Goal: Book appointment/travel/reservation

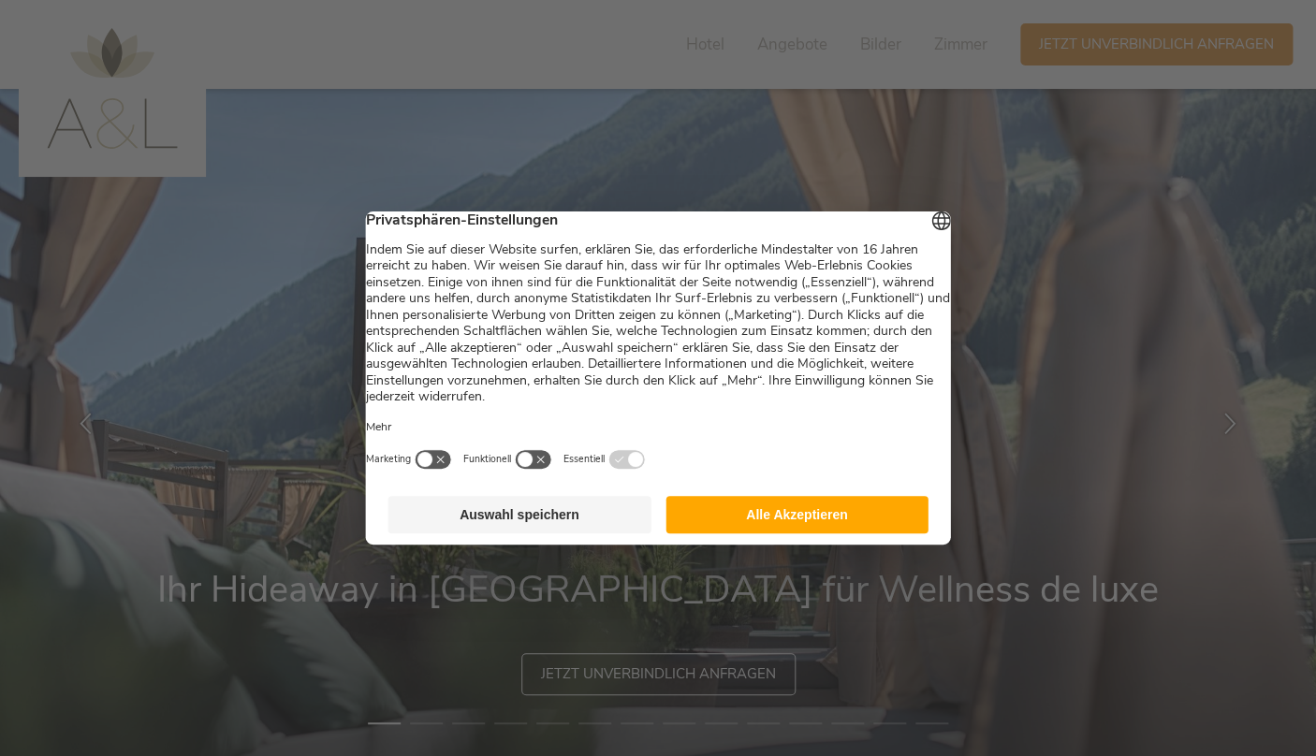
click at [490, 533] on button "Auswahl speichern" at bounding box center [519, 514] width 263 height 37
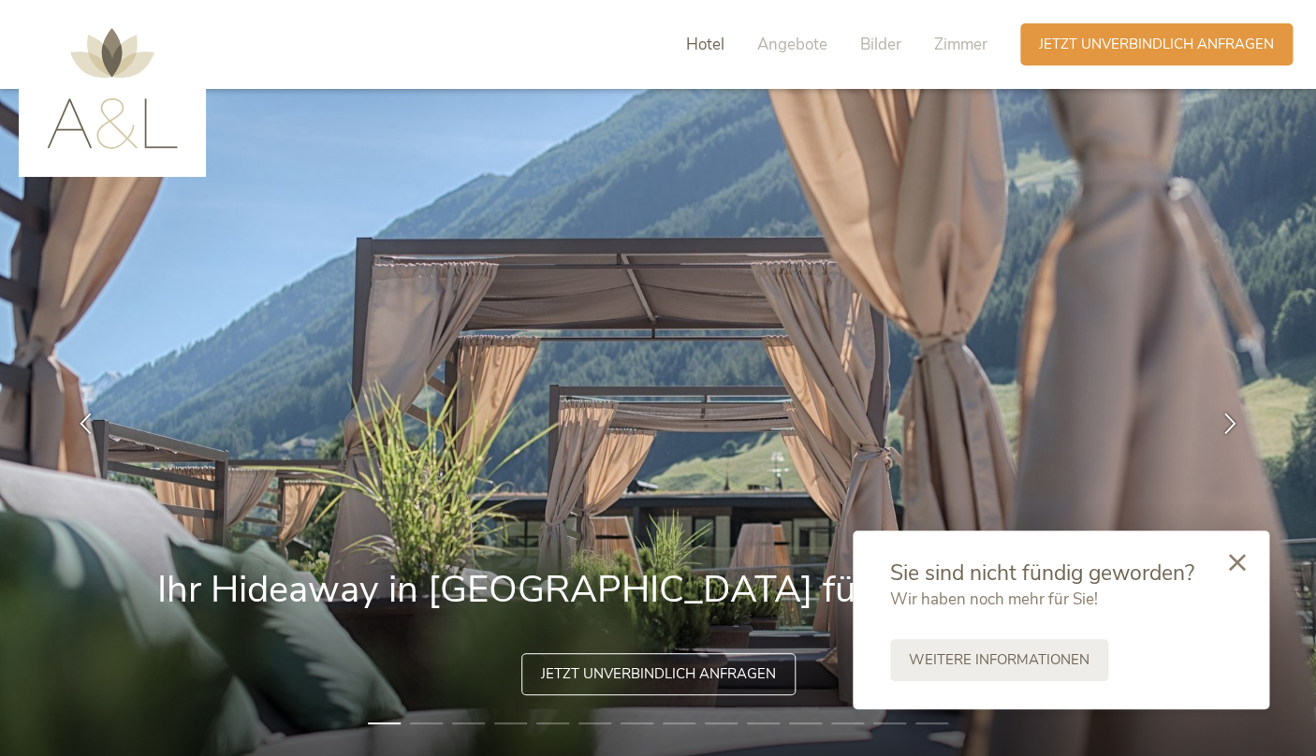
click at [710, 52] on span "Hotel" at bounding box center [705, 45] width 38 height 22
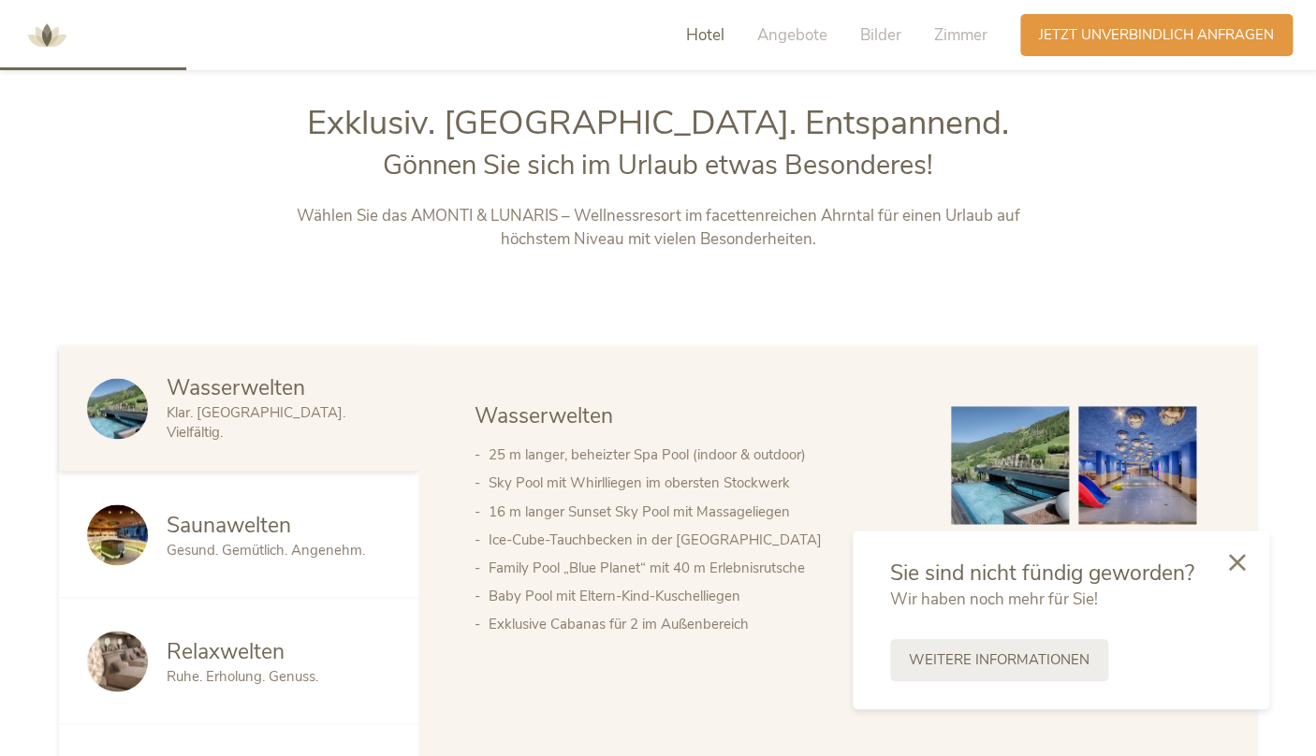
scroll to position [820, 0]
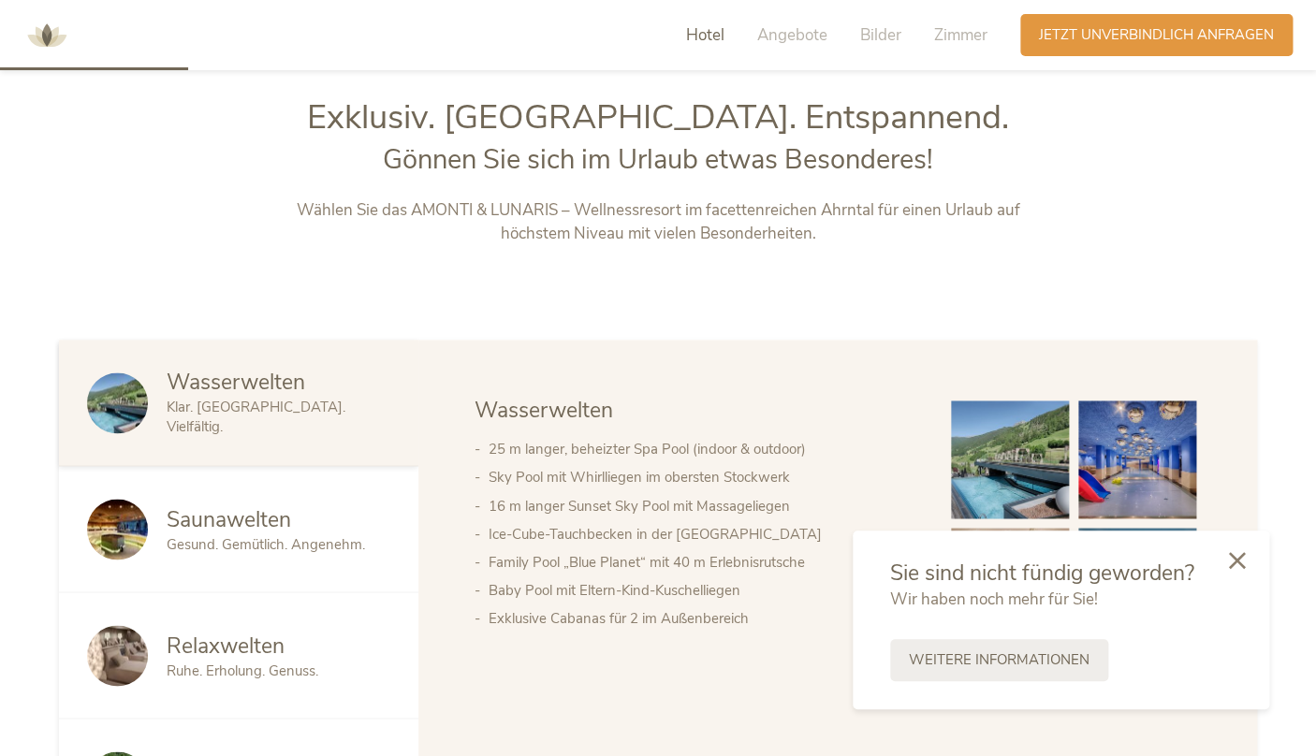
click at [1240, 553] on icon at bounding box center [1237, 560] width 17 height 17
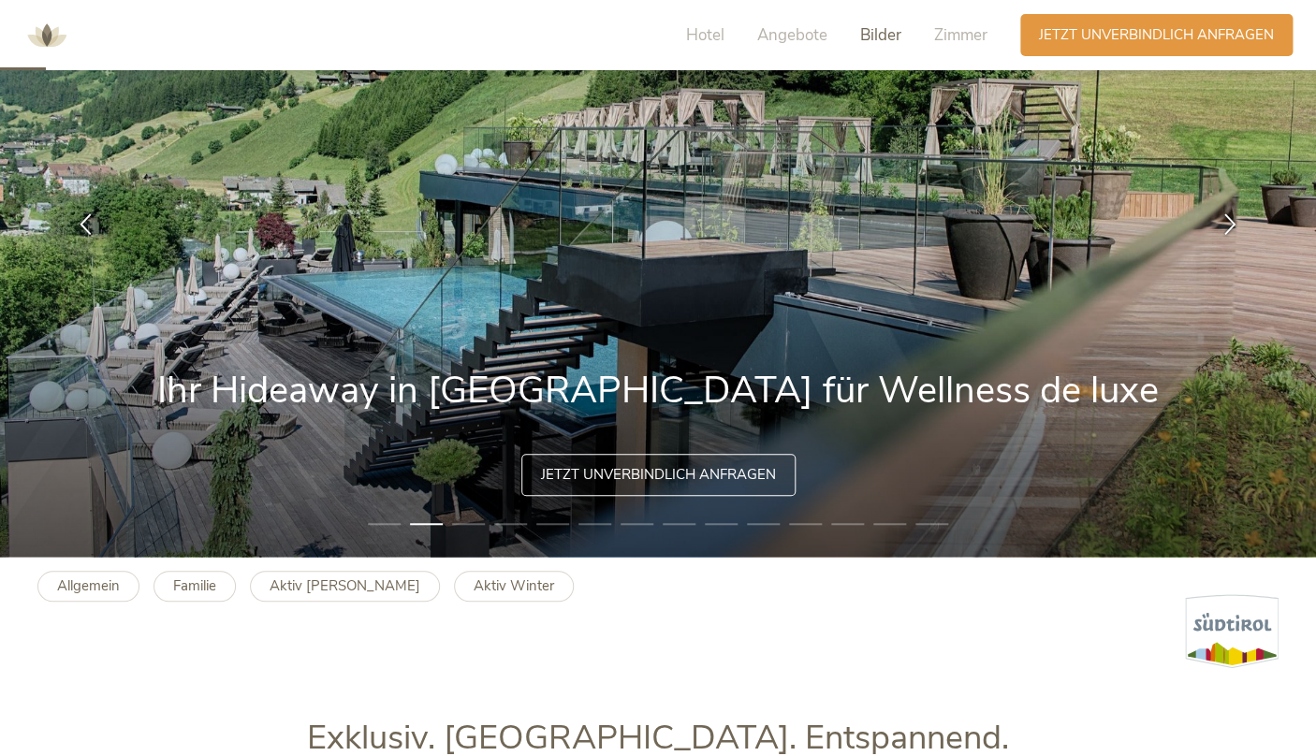
click at [887, 26] on span "Bilder" at bounding box center [880, 35] width 41 height 22
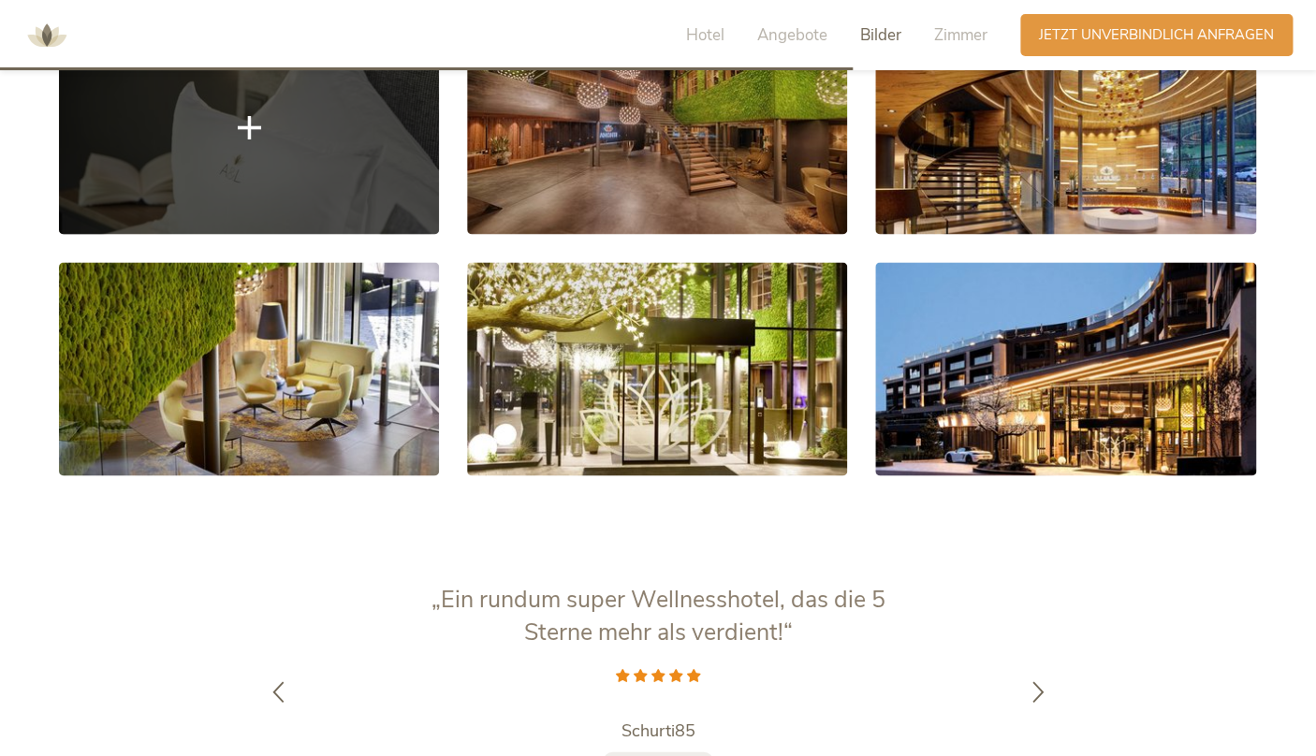
scroll to position [3637, 0]
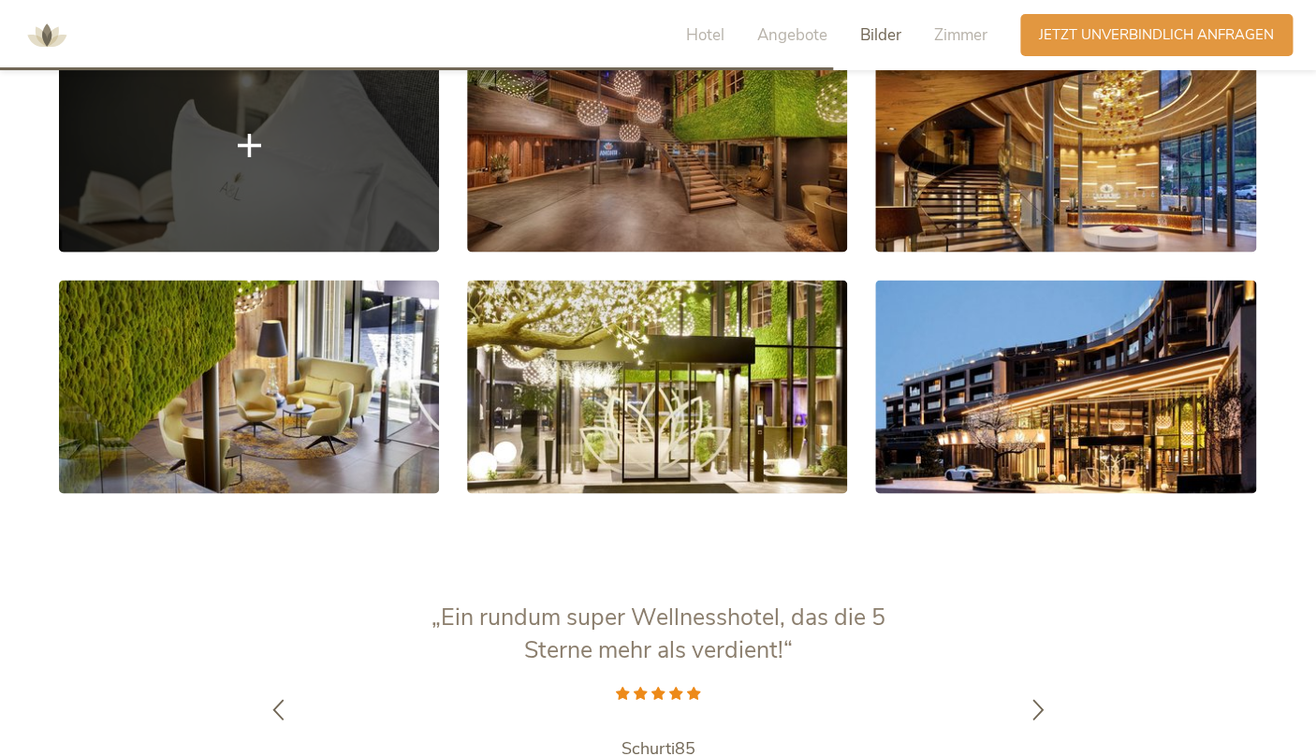
click at [231, 138] on link at bounding box center [249, 144] width 380 height 213
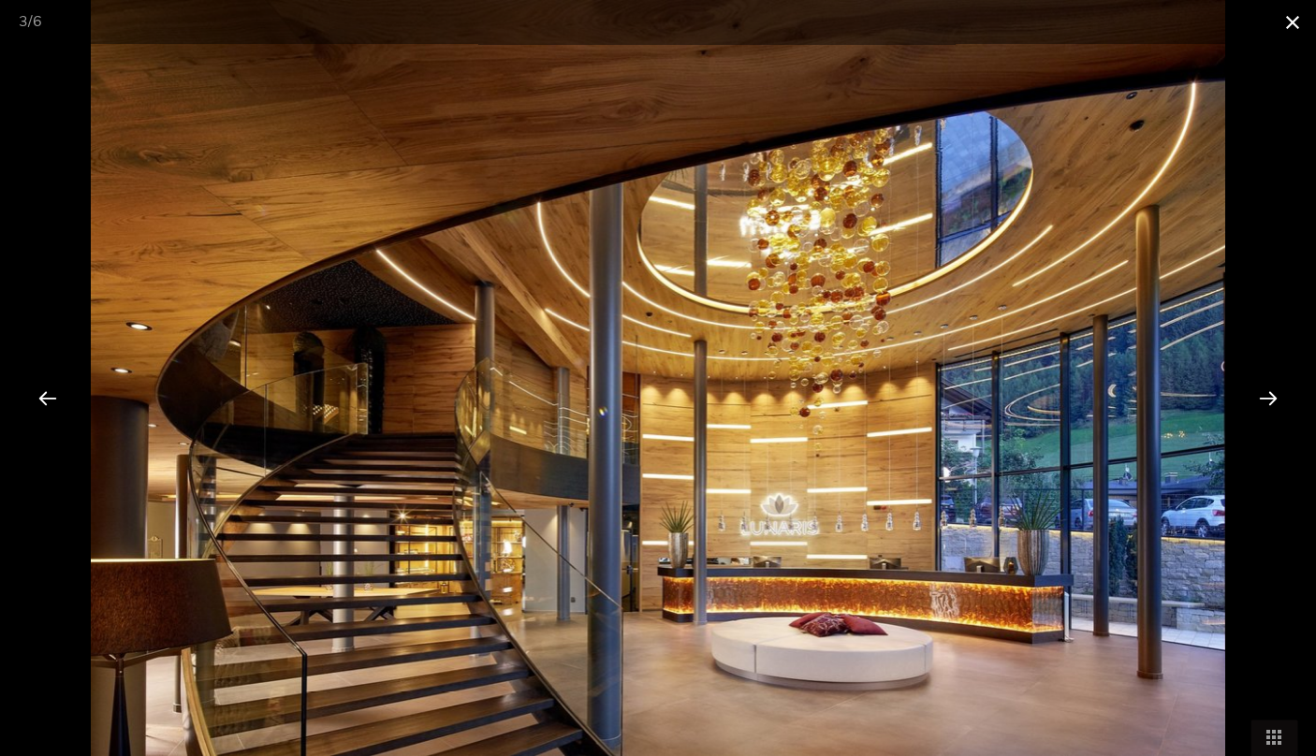
click at [1290, 24] on span at bounding box center [1292, 22] width 47 height 44
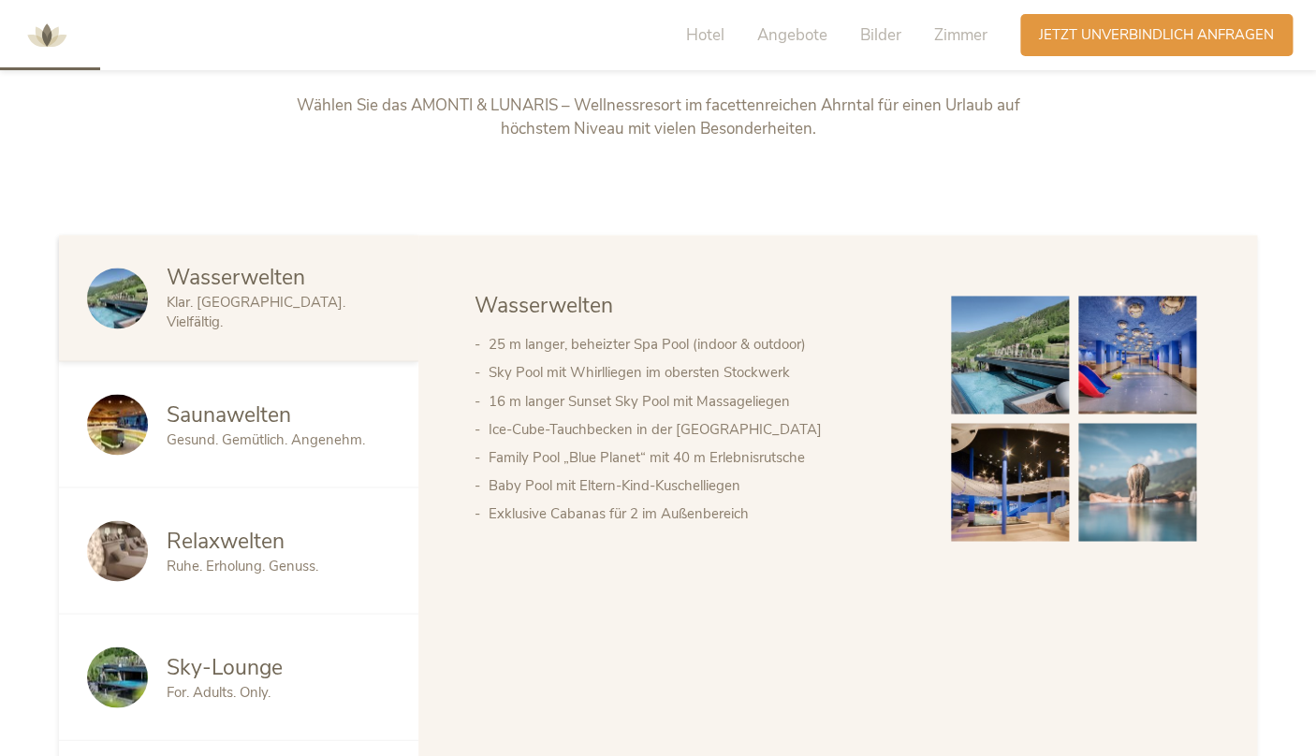
scroll to position [0, 0]
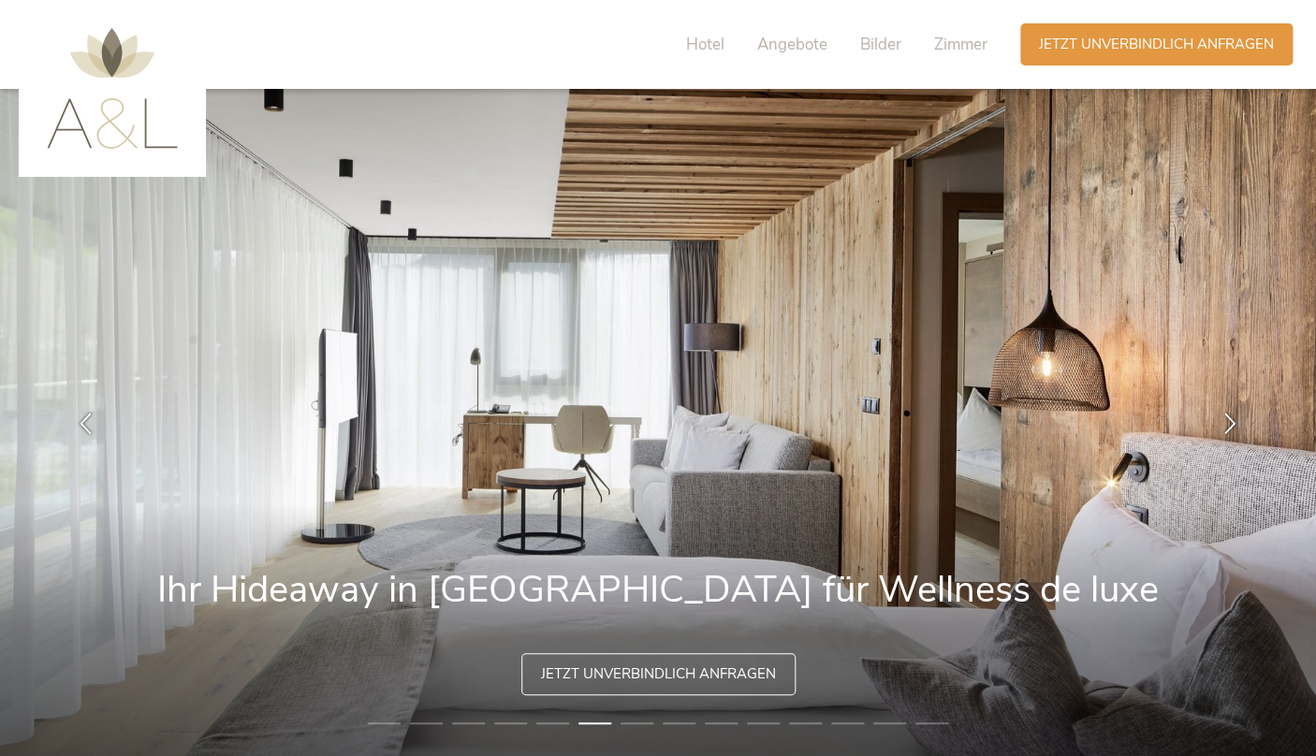
click at [877, 33] on div "Hotel Angebote Bilder Zimmer" at bounding box center [840, 44] width 357 height 42
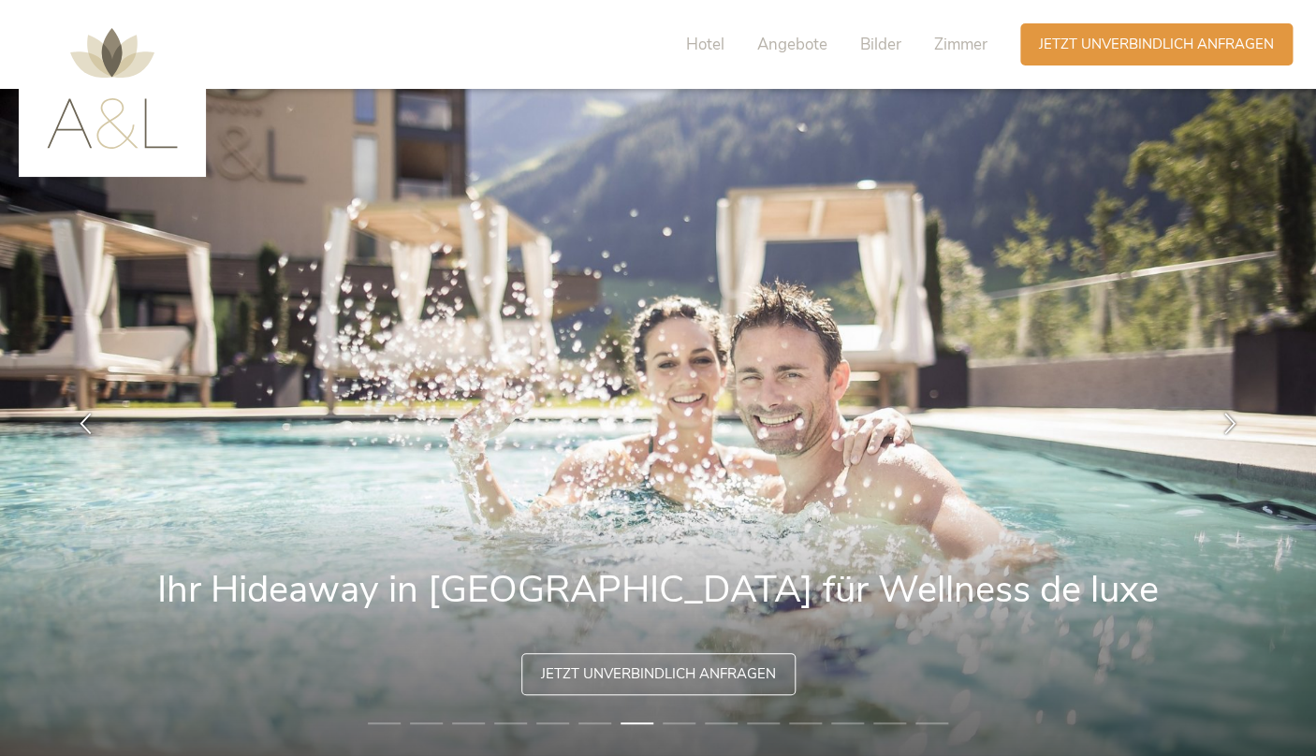
click at [803, 32] on div "Hotel Angebote Bilder Zimmer" at bounding box center [840, 44] width 357 height 42
click at [798, 53] on span "Angebote" at bounding box center [792, 45] width 70 height 22
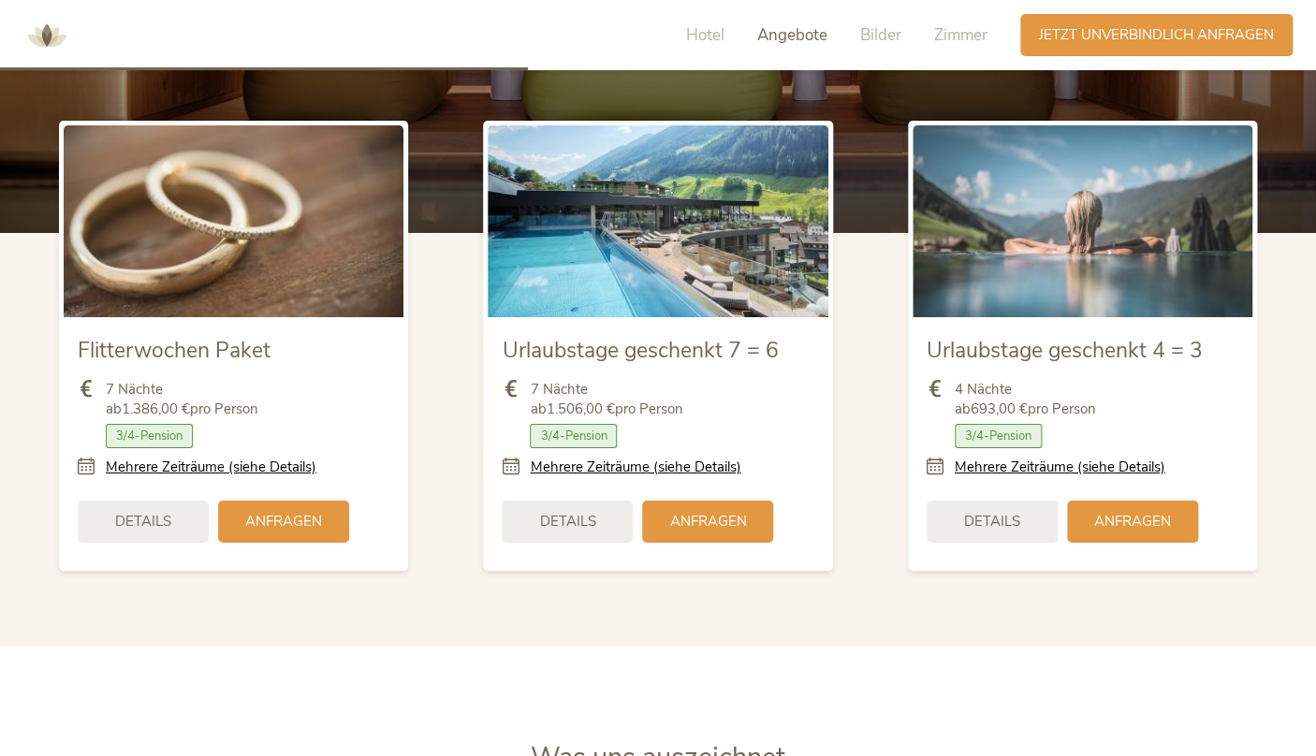
scroll to position [2303, 0]
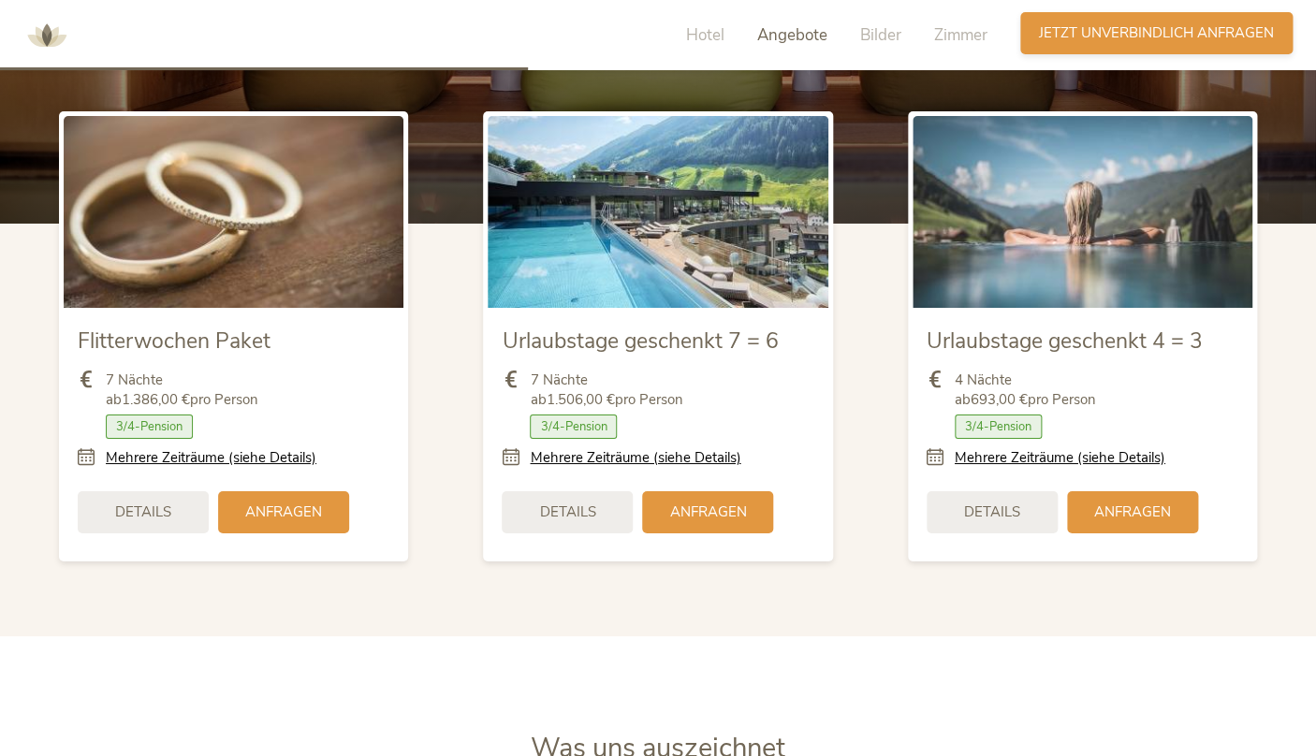
click at [1087, 31] on span "Jetzt unverbindlich anfragen" at bounding box center [1156, 33] width 235 height 20
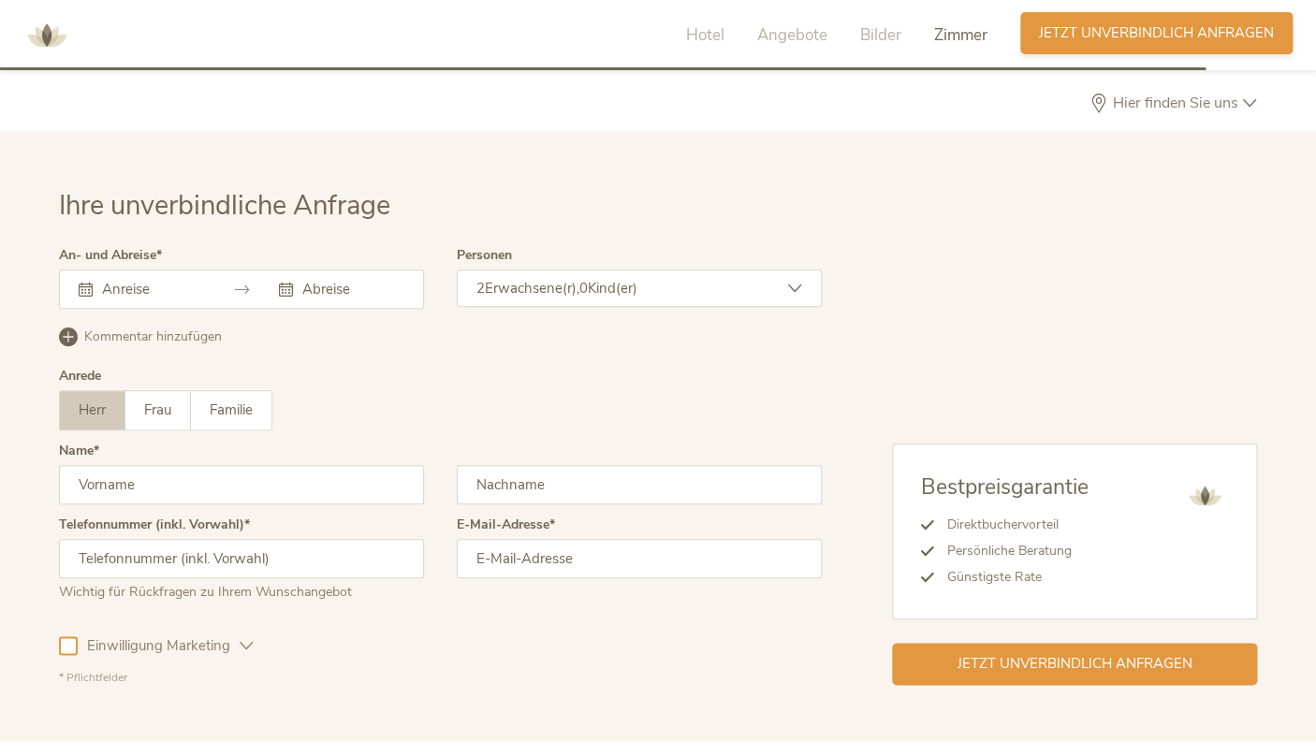
scroll to position [5719, 0]
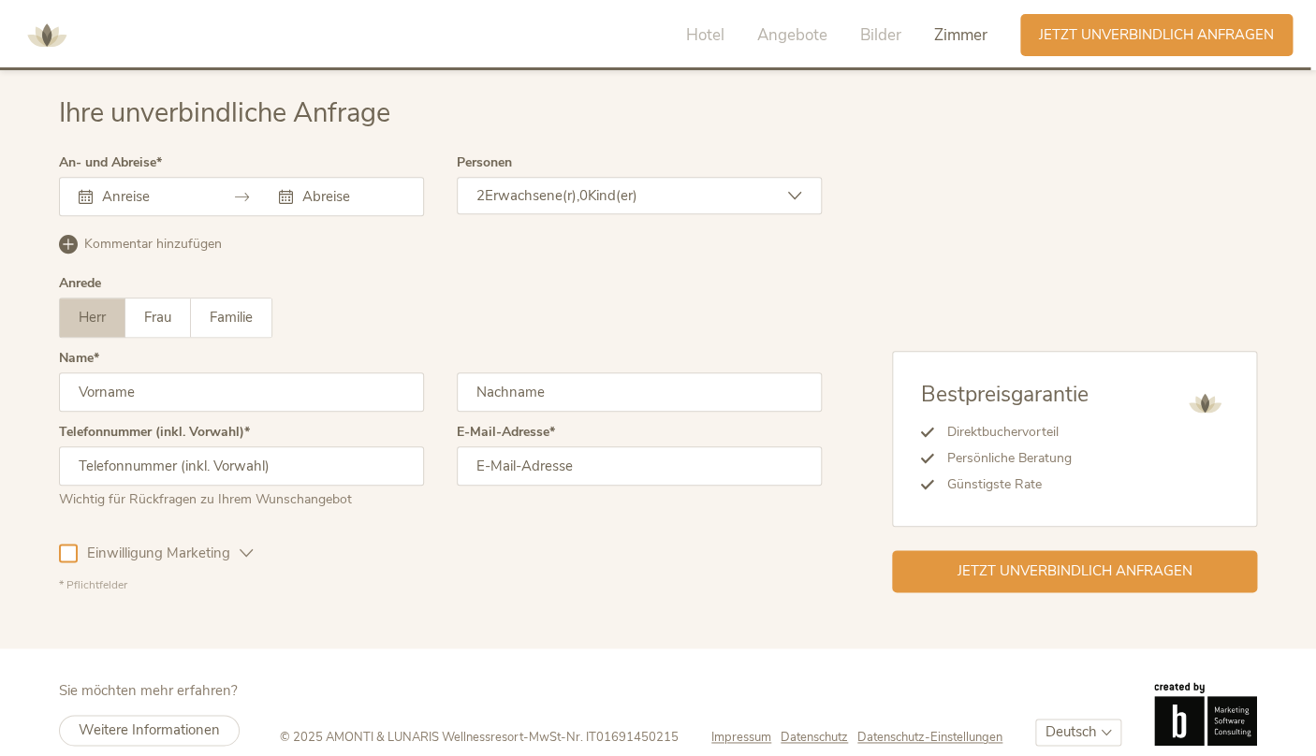
click at [145, 206] on div at bounding box center [241, 196] width 365 height 39
click at [142, 198] on input "text" at bounding box center [150, 196] width 107 height 19
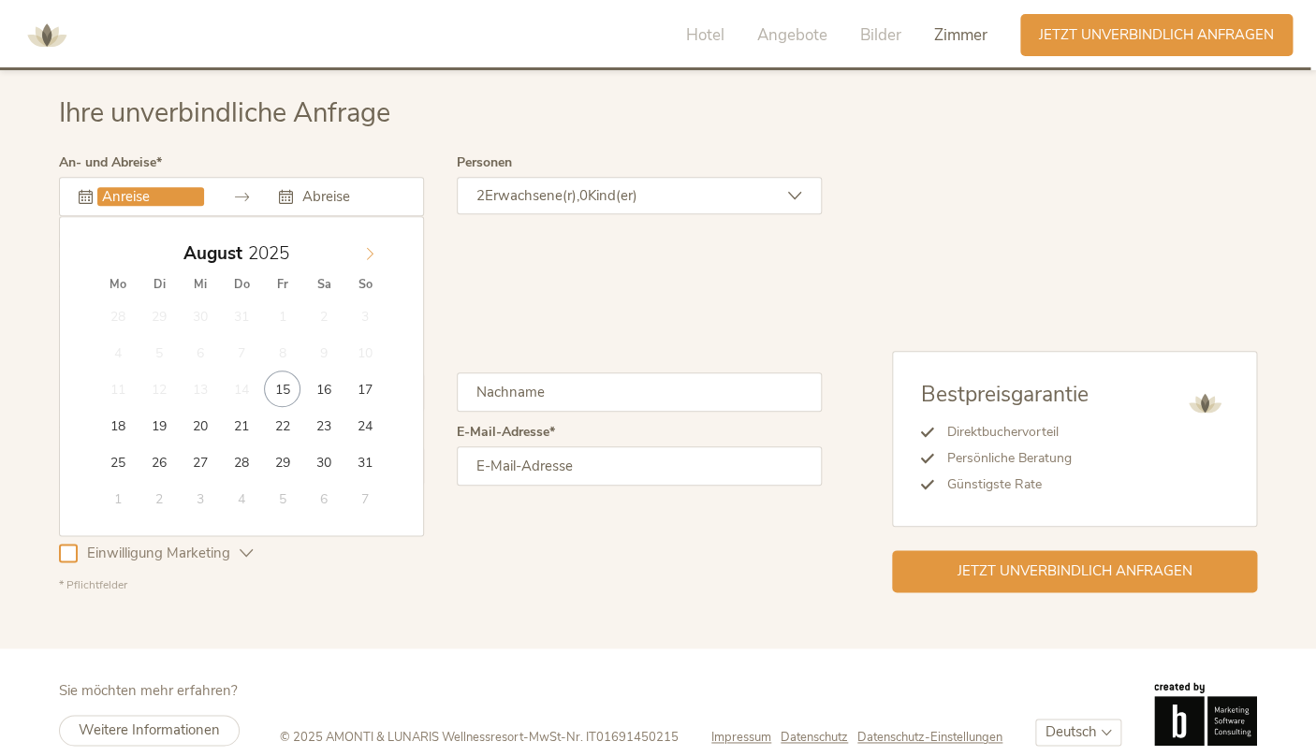
click at [371, 252] on icon at bounding box center [370, 253] width 7 height 12
type input "[DATE]"
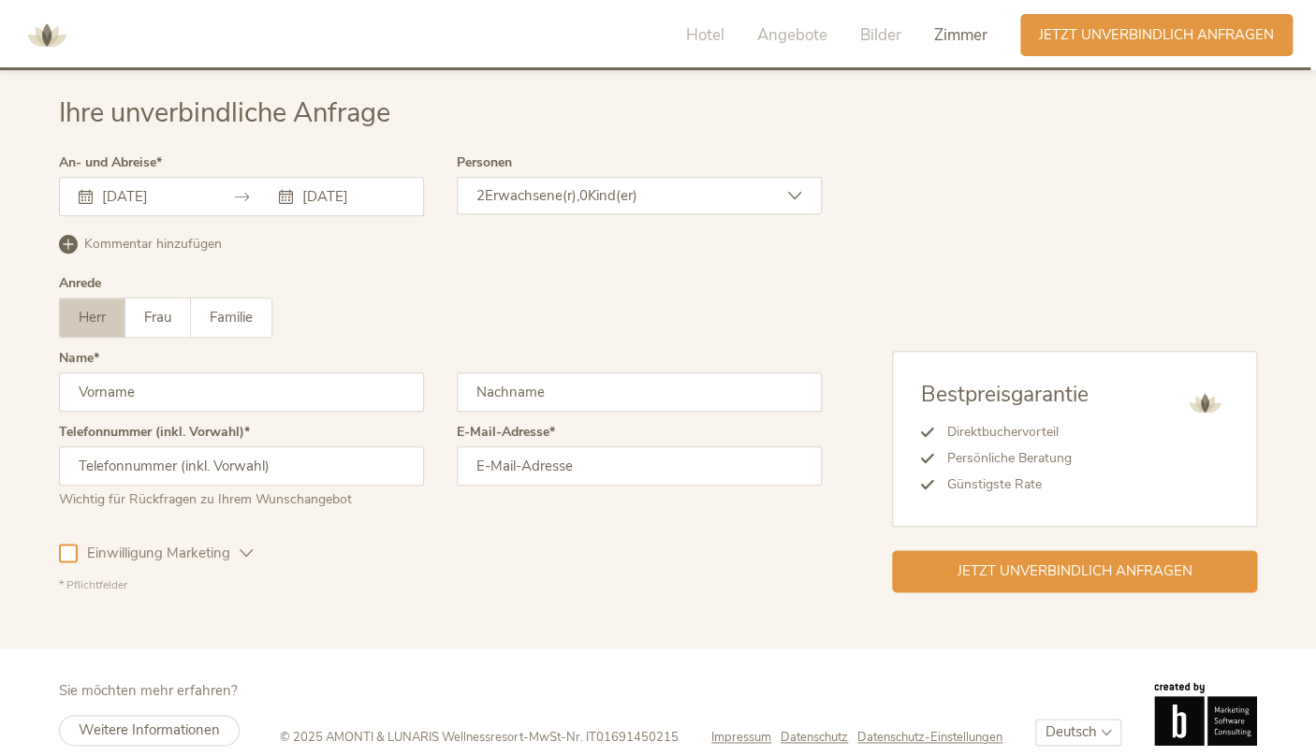
click at [554, 201] on span "Erwachsene(r)," at bounding box center [532, 195] width 95 height 19
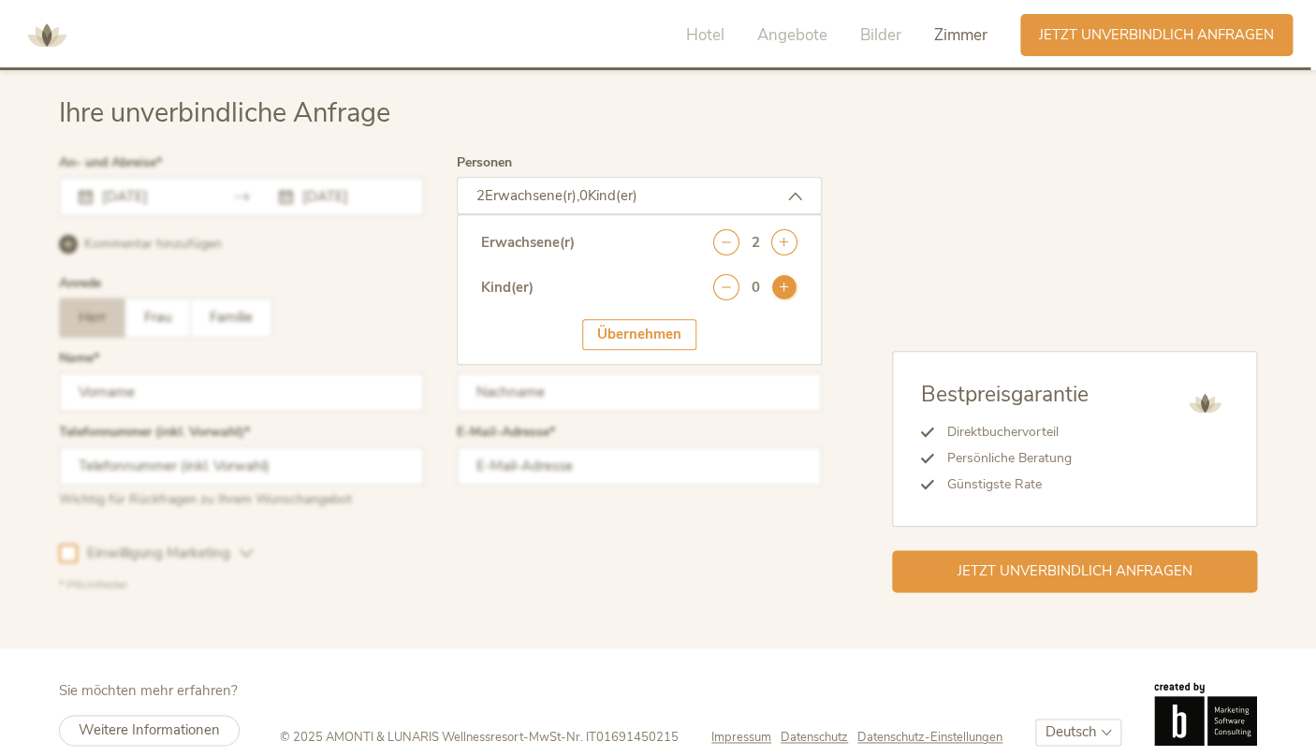
click at [778, 280] on icon at bounding box center [784, 287] width 26 height 26
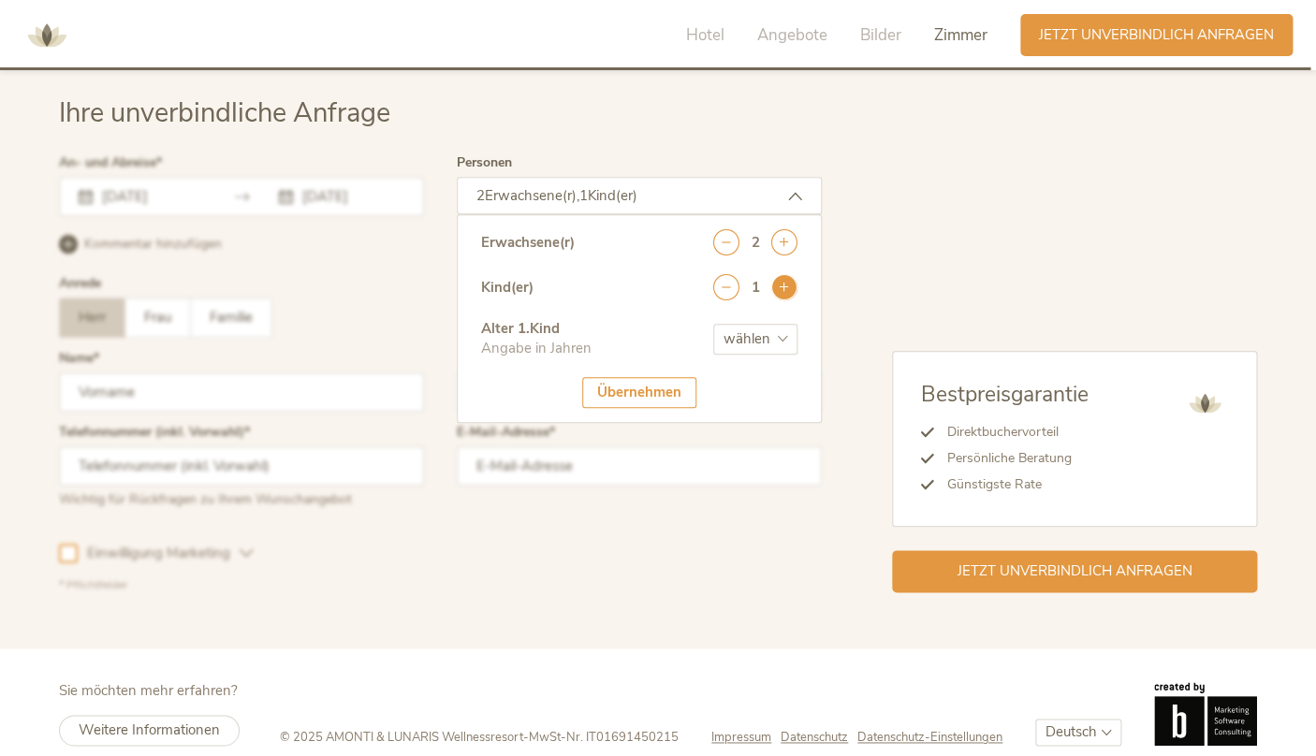
click at [778, 280] on icon at bounding box center [784, 287] width 26 height 26
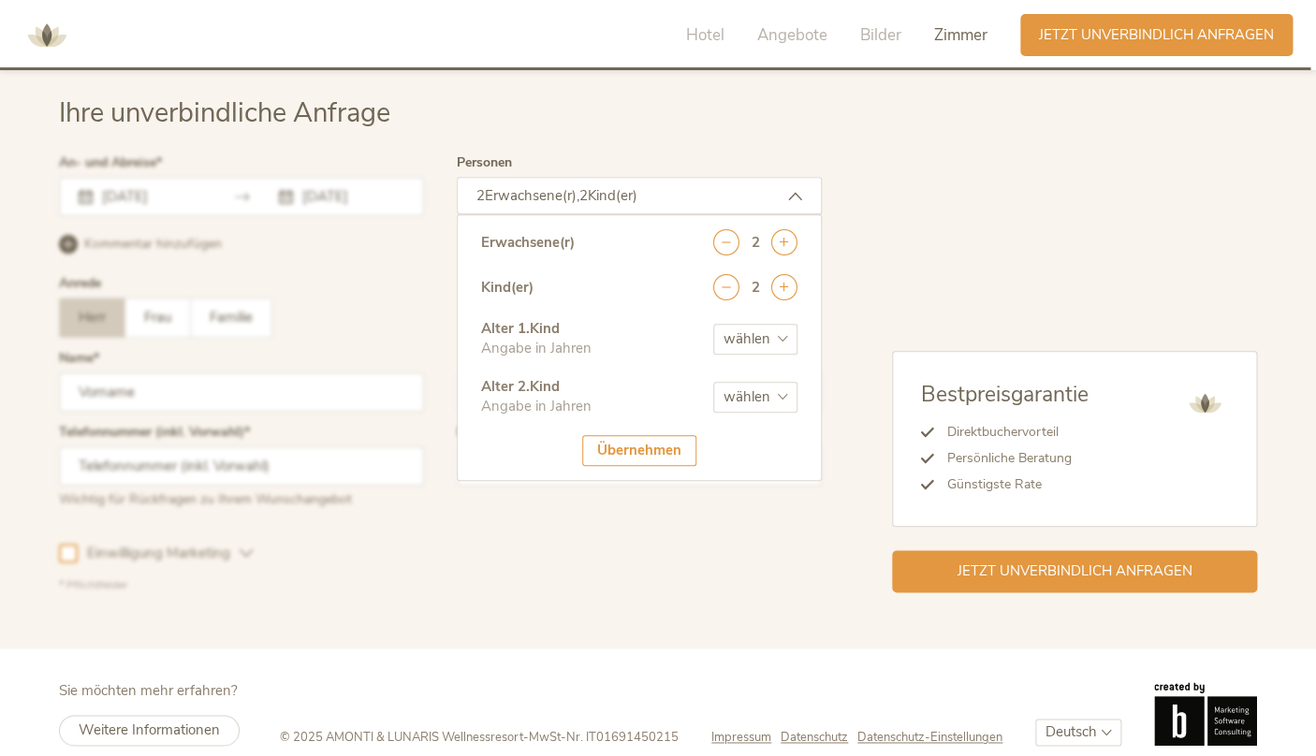
click at [713, 324] on select "wählen 0 1 2 3 4 5 6 7 8 9 10 11 12 13 14 15 16 17" at bounding box center [755, 339] width 84 height 31
select select "3"
click option "3" at bounding box center [0, 0] width 0 height 0
click at [713, 382] on select "wählen 0 1 2 3 4 5 6 7 8 9 10 11 12 13 14 15 16 17" at bounding box center [755, 397] width 84 height 31
select select "0"
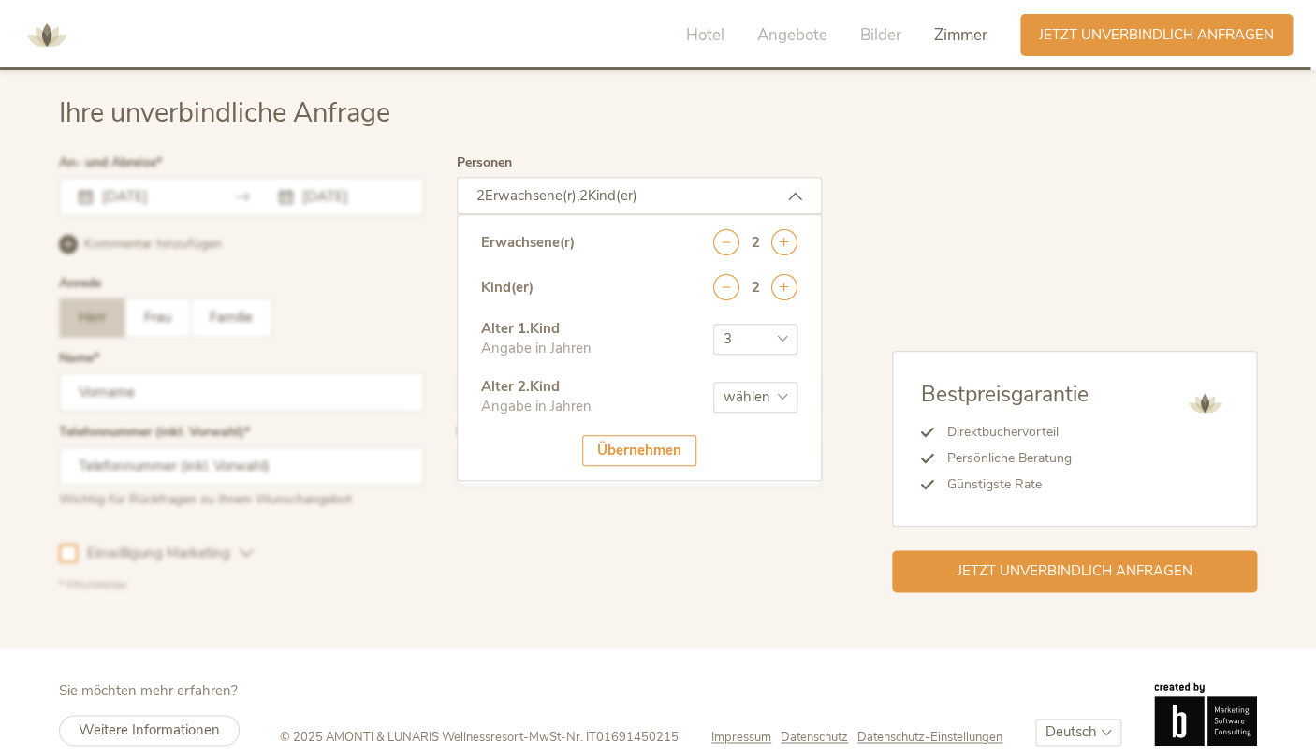
click option "0" at bounding box center [0, 0] width 0 height 0
click at [642, 436] on div "Übernehmen" at bounding box center [639, 450] width 114 height 31
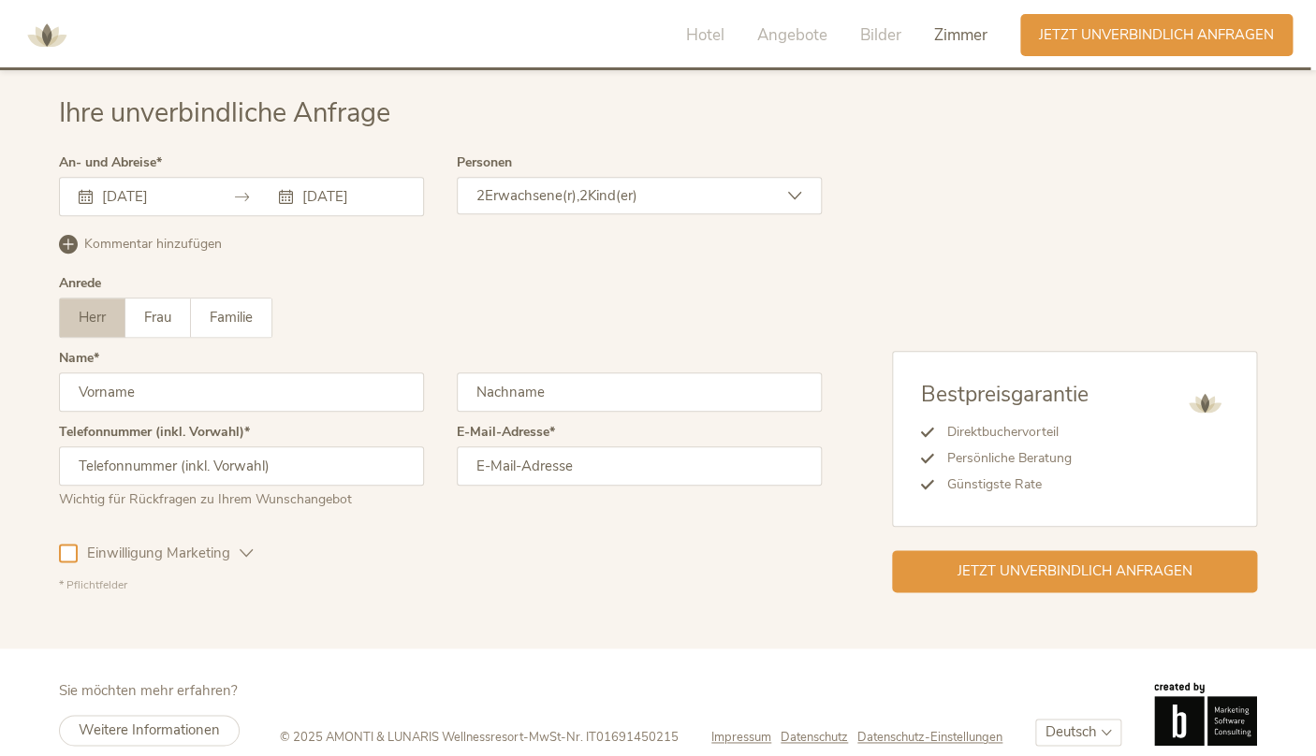
scroll to position [5743, 0]
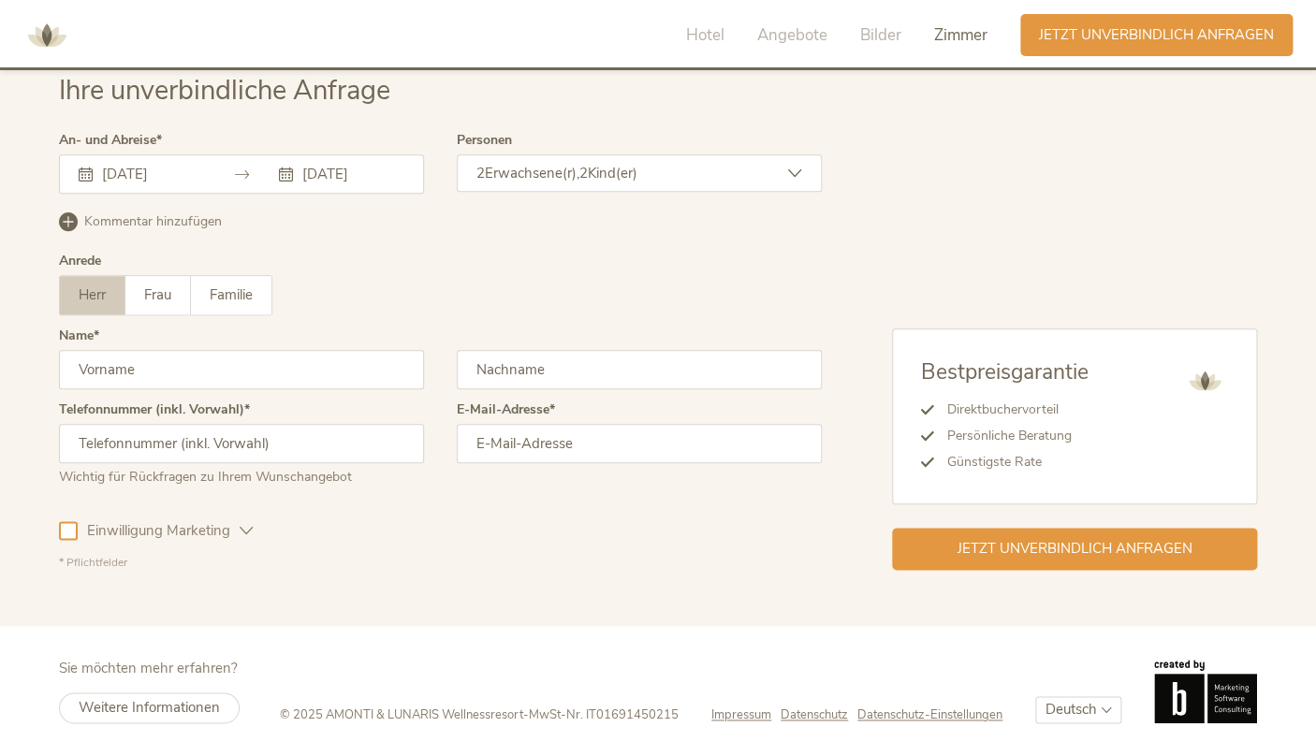
click at [175, 382] on input "text" at bounding box center [241, 369] width 365 height 39
type input "[PERSON_NAME]"
type input "Kunzl"
type input "00436606835878"
type input "[PERSON_NAME][EMAIL_ADDRESS][DOMAIN_NAME]"
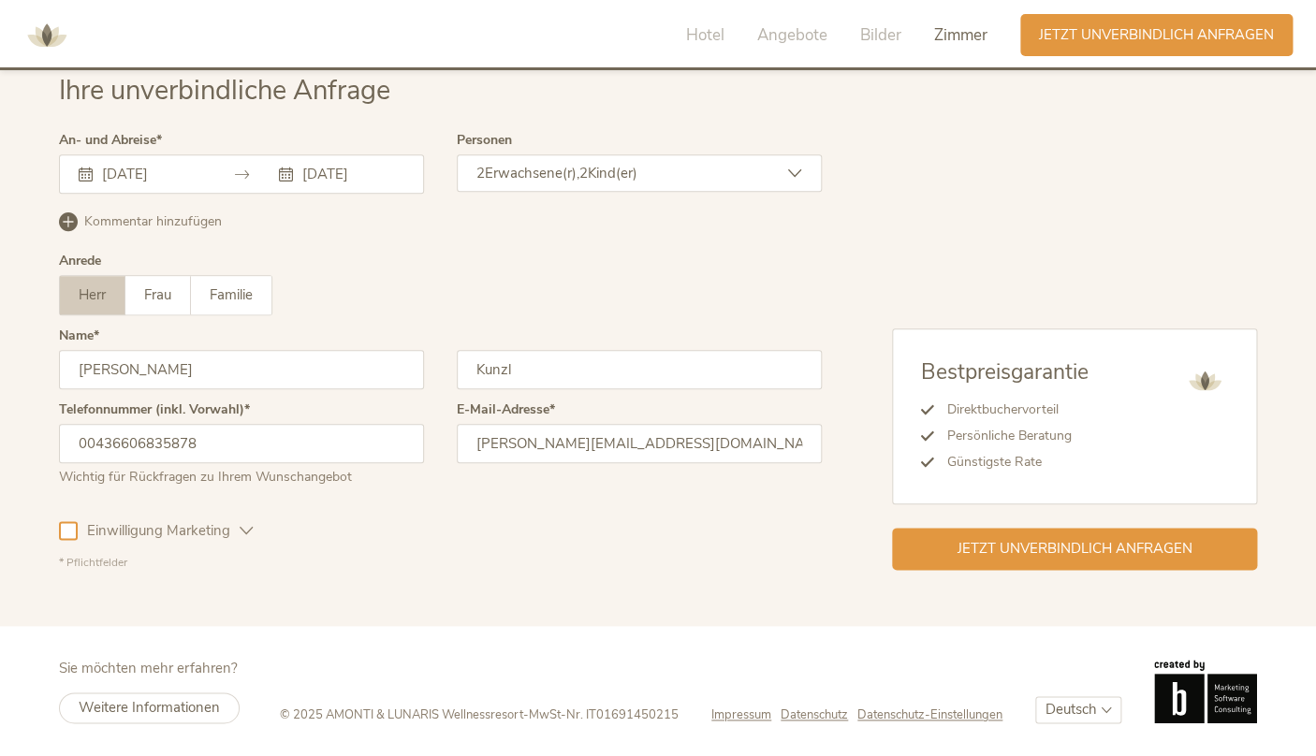
click at [30, 513] on div "Ihre unverbindliche Anfrage An- und Abreise [DATE] [DATE] [DATE] Mo Di Mi Do Fr…" at bounding box center [658, 321] width 1316 height 610
click at [1044, 546] on span "Jetzt unverbindlich anfragen" at bounding box center [1074, 547] width 235 height 20
